Goal: Information Seeking & Learning: Learn about a topic

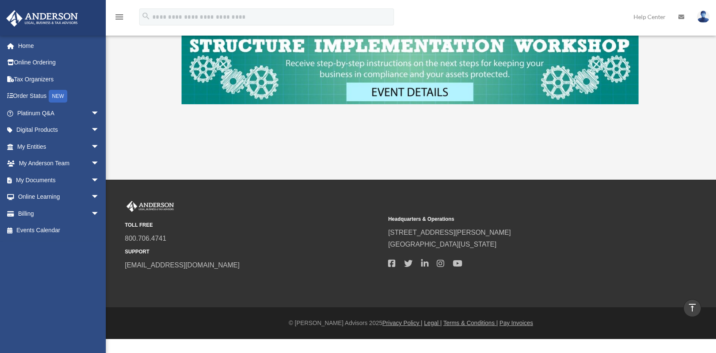
scroll to position [381, 0]
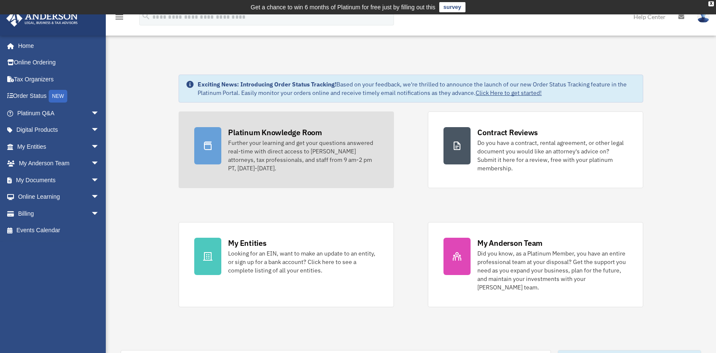
click at [295, 155] on div "Further your learning and get your questions answered real-time with direct acc…" at bounding box center [303, 155] width 150 height 34
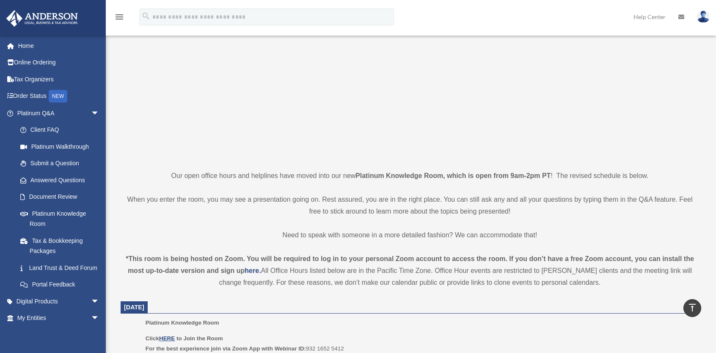
scroll to position [85, 0]
